Goal: Information Seeking & Learning: Learn about a topic

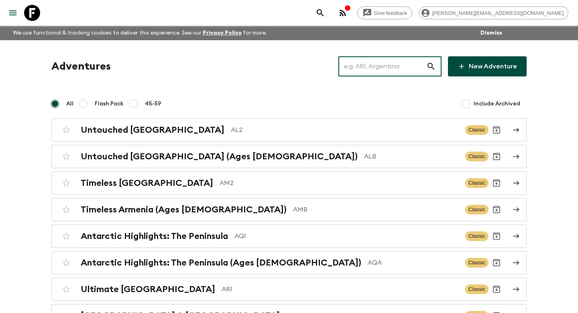
click at [384, 69] on input "text" at bounding box center [383, 66] width 88 height 22
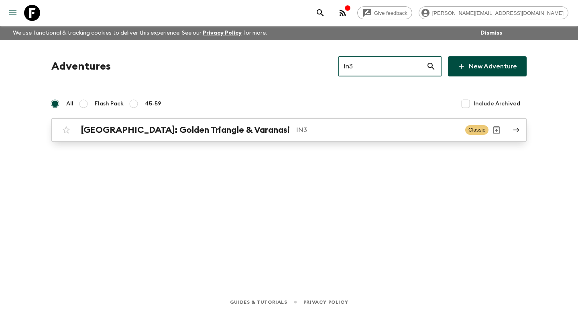
type input "in3"
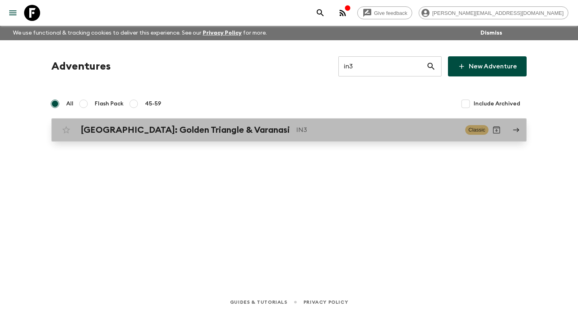
click at [323, 132] on p "IN3" at bounding box center [377, 130] width 163 height 10
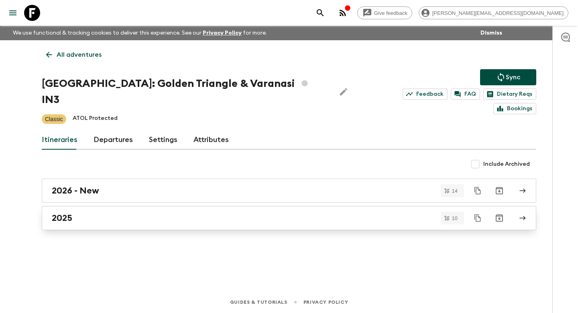
click at [117, 206] on link "2025" at bounding box center [289, 218] width 495 height 24
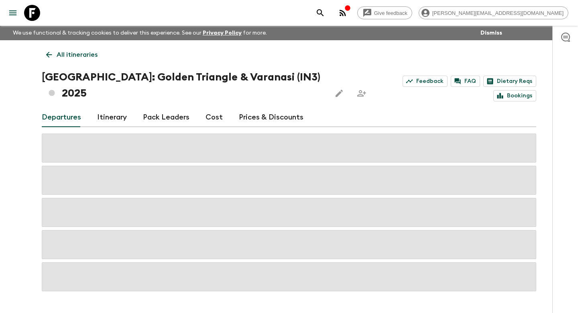
click at [118, 108] on link "Itinerary" at bounding box center [112, 117] width 30 height 19
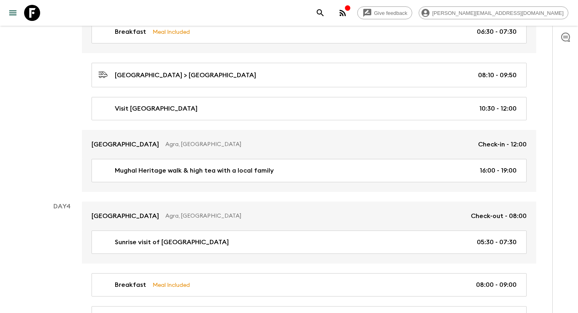
scroll to position [570, 0]
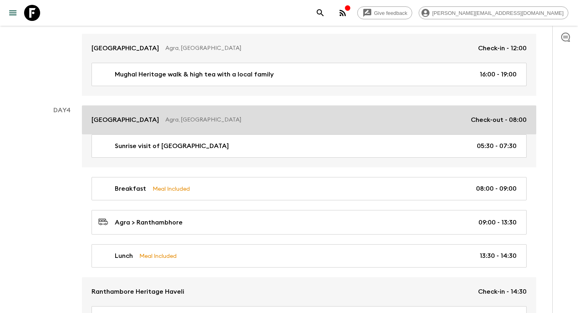
click at [358, 117] on link "[GEOGRAPHIC_DATA], [GEOGRAPHIC_DATA] Check-out - 08:00" at bounding box center [309, 119] width 455 height 29
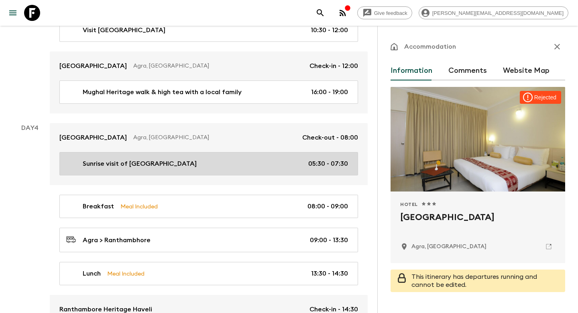
click at [330, 159] on p "05:30 - 07:30" at bounding box center [329, 164] width 40 height 10
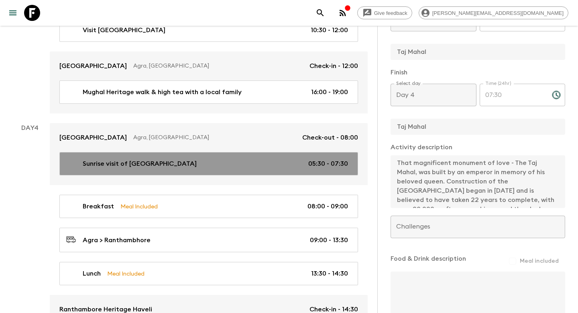
click at [345, 159] on p "05:30 - 07:30" at bounding box center [329, 164] width 40 height 10
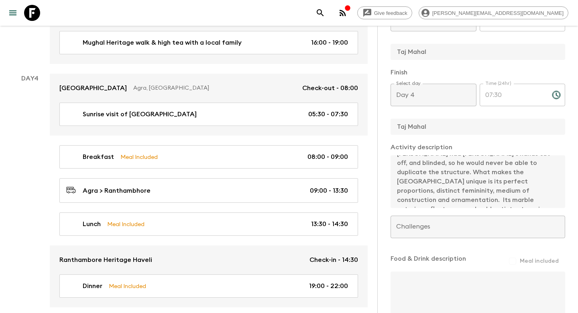
scroll to position [631, 0]
